Goal: Book appointment/travel/reservation

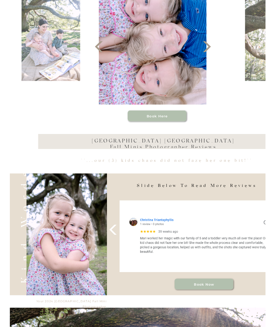
scroll to position [248, 0]
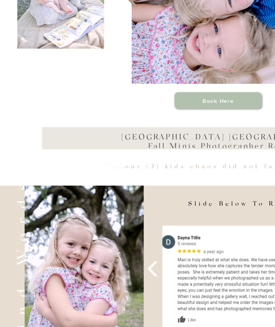
click at [157, 53] on img at bounding box center [136, 71] width 103 height 131
click at [144, 146] on h3 "Book Here" at bounding box center [141, 148] width 45 height 4
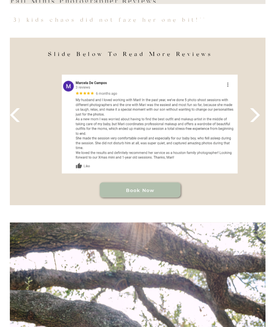
scroll to position [327, 0]
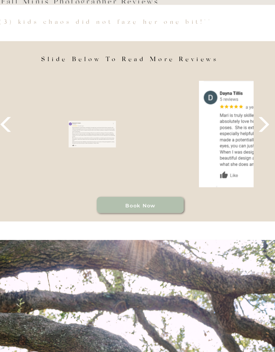
click at [261, 173] on icon at bounding box center [267, 179] width 13 height 13
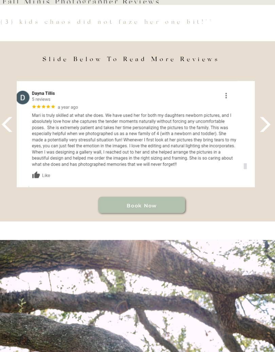
click at [263, 174] on polygon at bounding box center [266, 178] width 7 height 9
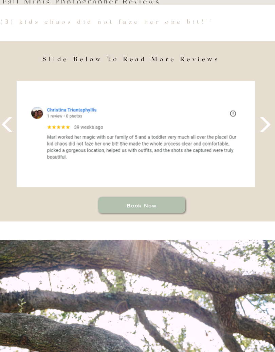
click at [261, 173] on icon at bounding box center [267, 179] width 13 height 13
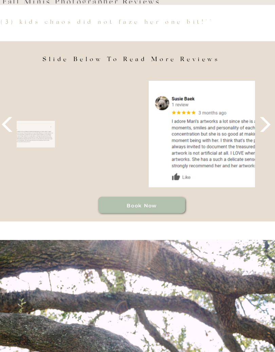
click at [261, 173] on icon at bounding box center [267, 179] width 13 height 13
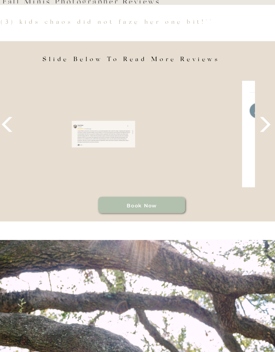
click at [261, 173] on icon at bounding box center [267, 179] width 13 height 13
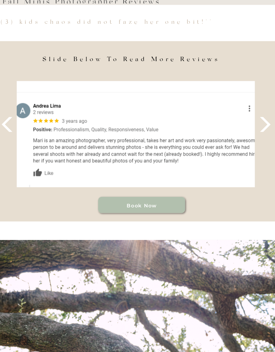
click at [261, 173] on icon at bounding box center [267, 179] width 13 height 13
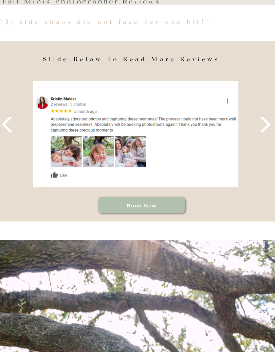
click at [47, 109] on h3 """...our (3) kids chaos did not faze her one bit!""" at bounding box center [151, 109] width 208 height 0
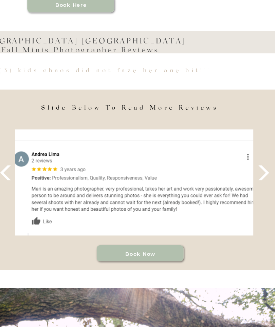
click at [261, 173] on icon at bounding box center [267, 179] width 13 height 13
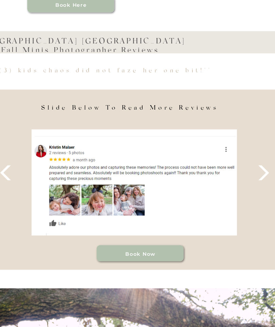
click at [75, 91] on h2 "[GEOGRAPHIC_DATA] [GEOGRAPHIC_DATA] Fall Minis Photographer Reviews" at bounding box center [147, 95] width 145 height 9
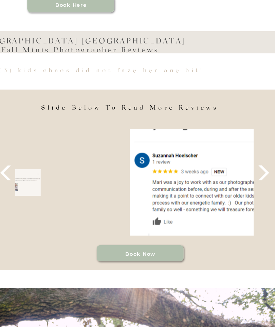
click at [261, 173] on icon at bounding box center [267, 179] width 13 height 13
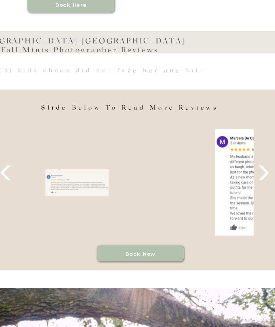
click at [261, 173] on icon at bounding box center [267, 179] width 13 height 13
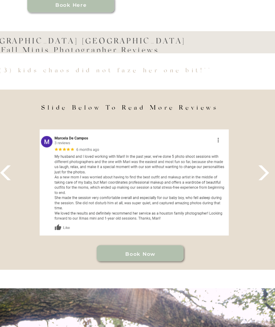
click at [261, 173] on icon at bounding box center [267, 179] width 13 height 13
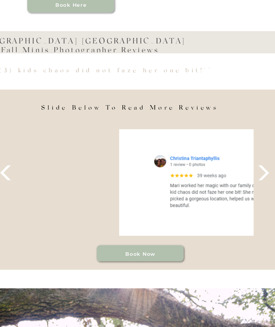
click at [261, 173] on icon at bounding box center [267, 179] width 13 height 13
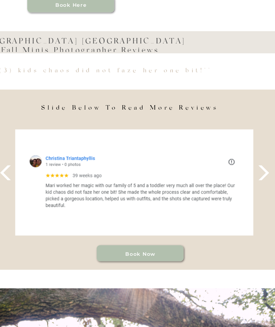
click at [261, 173] on icon at bounding box center [267, 179] width 13 height 13
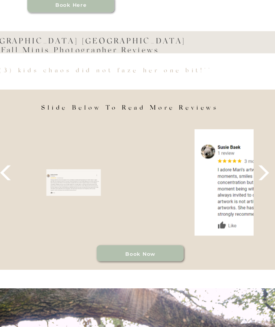
click at [178, 125] on div at bounding box center [136, 183] width 275 height 117
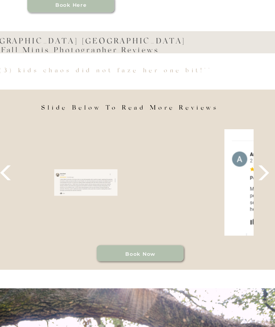
click at [261, 173] on icon at bounding box center [267, 179] width 13 height 13
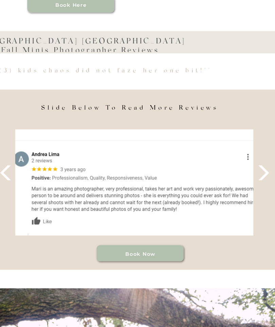
click at [178, 125] on div at bounding box center [136, 183] width 275 height 117
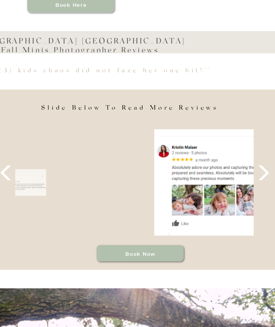
click at [261, 173] on icon at bounding box center [267, 179] width 13 height 13
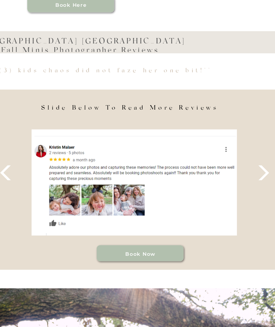
click at [261, 173] on icon at bounding box center [267, 179] width 13 height 13
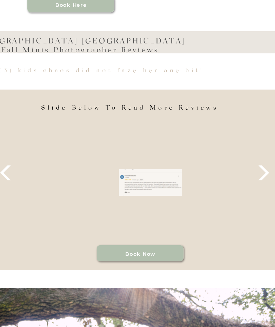
click at [93, 173] on div at bounding box center [99, 179] width 13 height 13
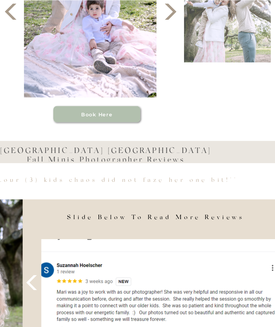
scroll to position [321, 0]
